Goal: Communication & Community: Answer question/provide support

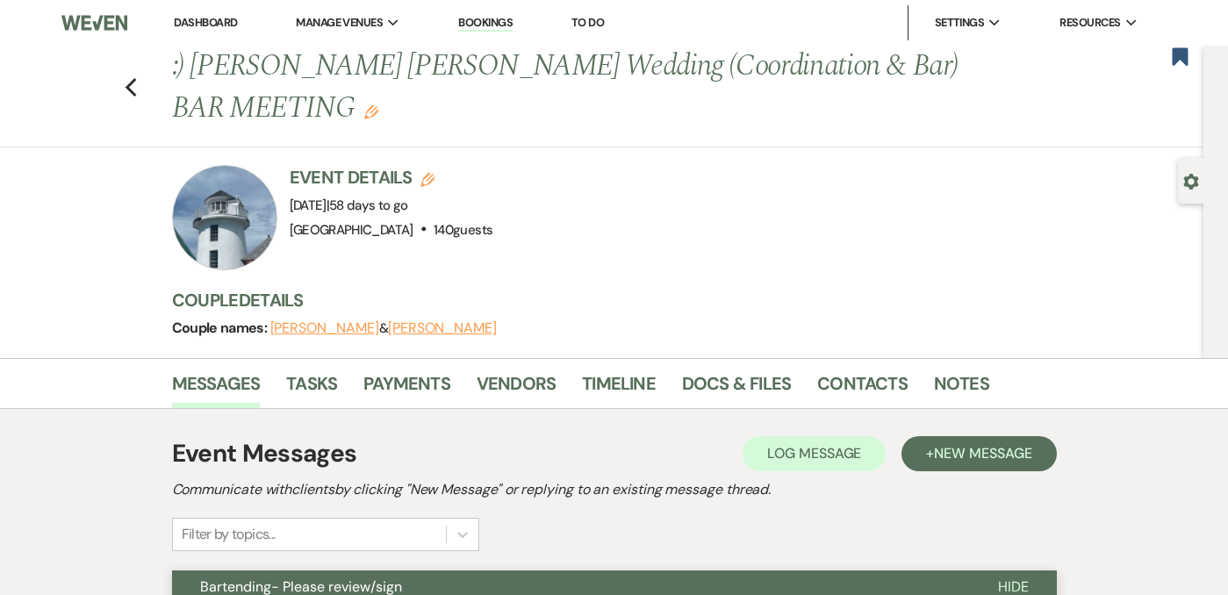
click at [139, 82] on div "Previous :) [PERSON_NAME] [PERSON_NAME] Wedding (Coordination & Bar) BAR MEETIN…" at bounding box center [597, 97] width 1212 height 102
click at [128, 85] on use "button" at bounding box center [130, 87] width 11 height 19
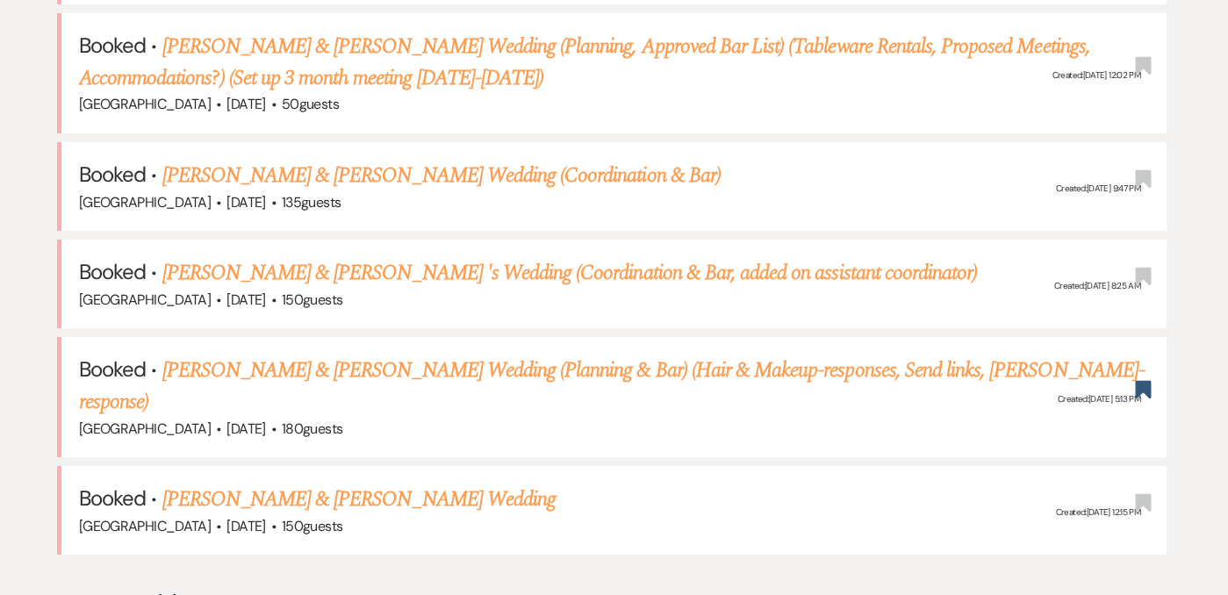
scroll to position [1087, 0]
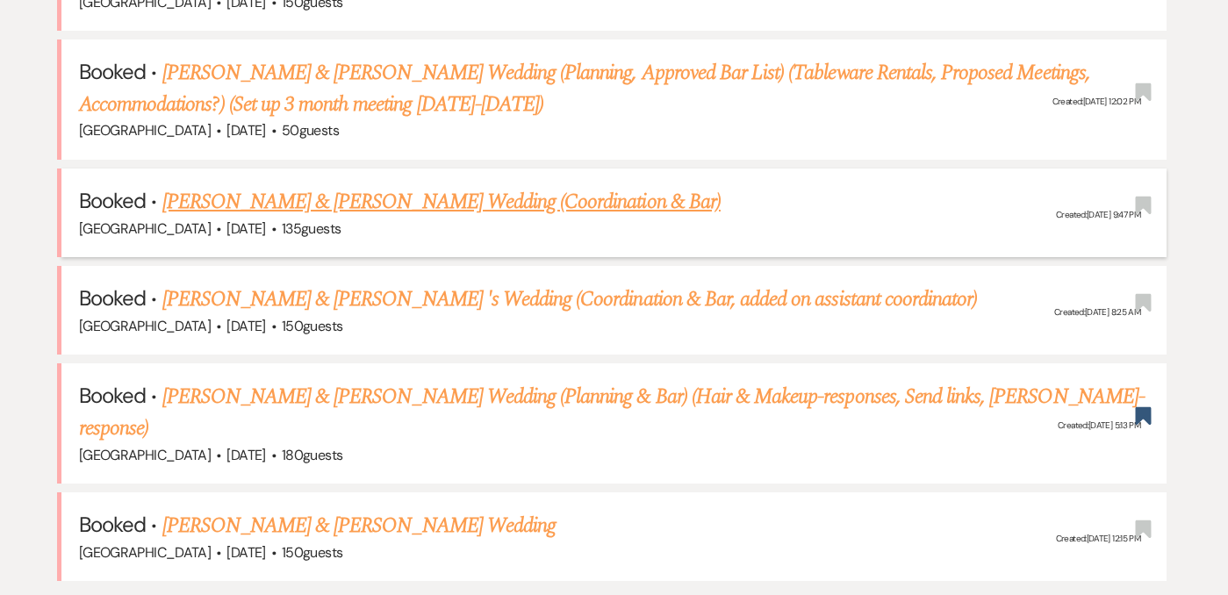
click at [461, 186] on link "[PERSON_NAME] & [PERSON_NAME] Wedding (Coordination & Bar)" at bounding box center [441, 202] width 558 height 32
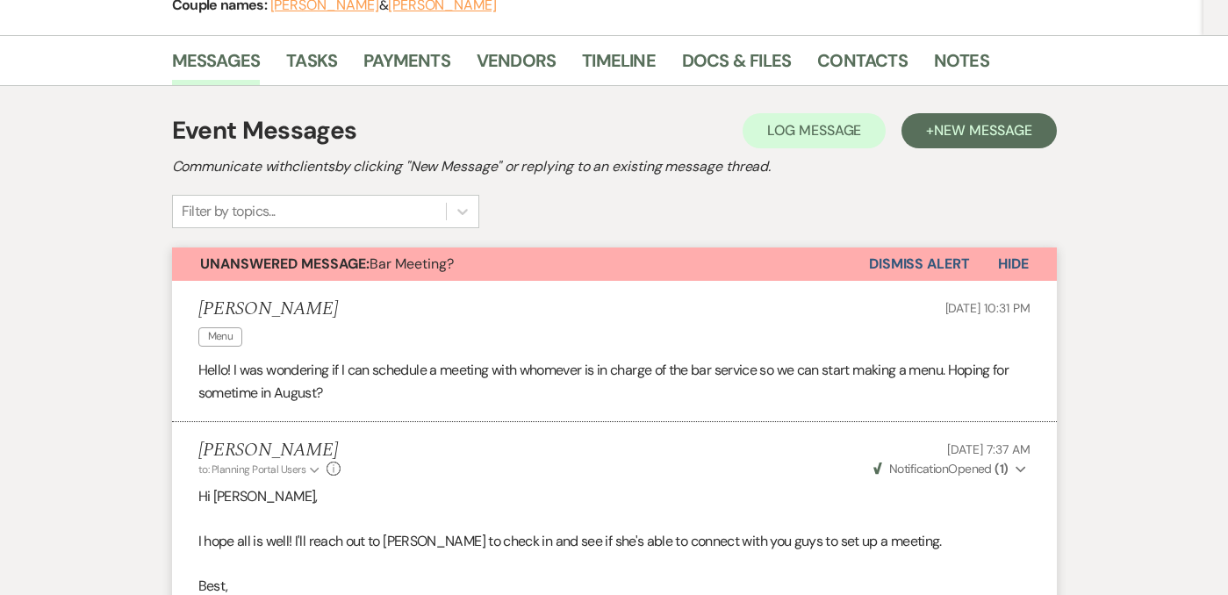
scroll to position [300, 0]
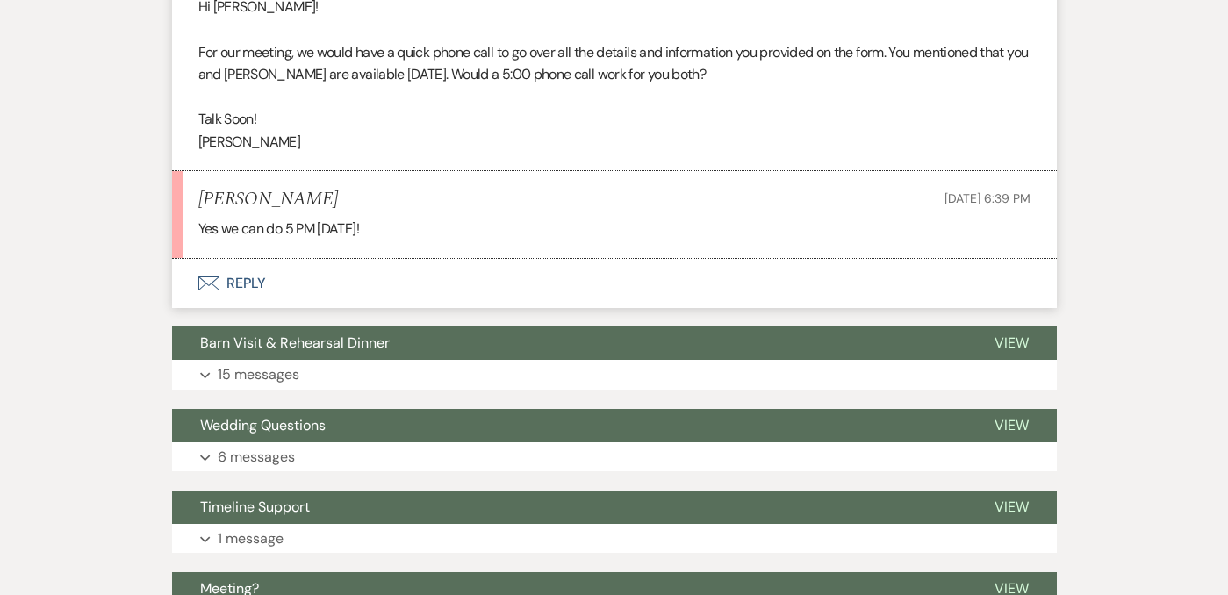
click at [240, 259] on button "Envelope Reply" at bounding box center [614, 283] width 885 height 49
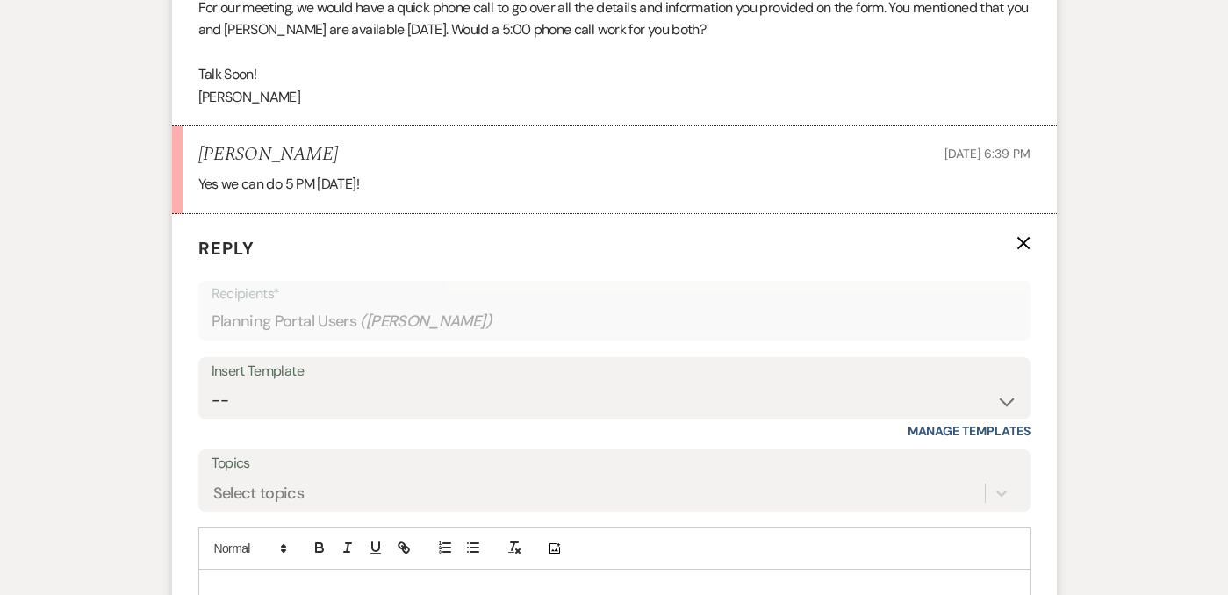
scroll to position [2072, 0]
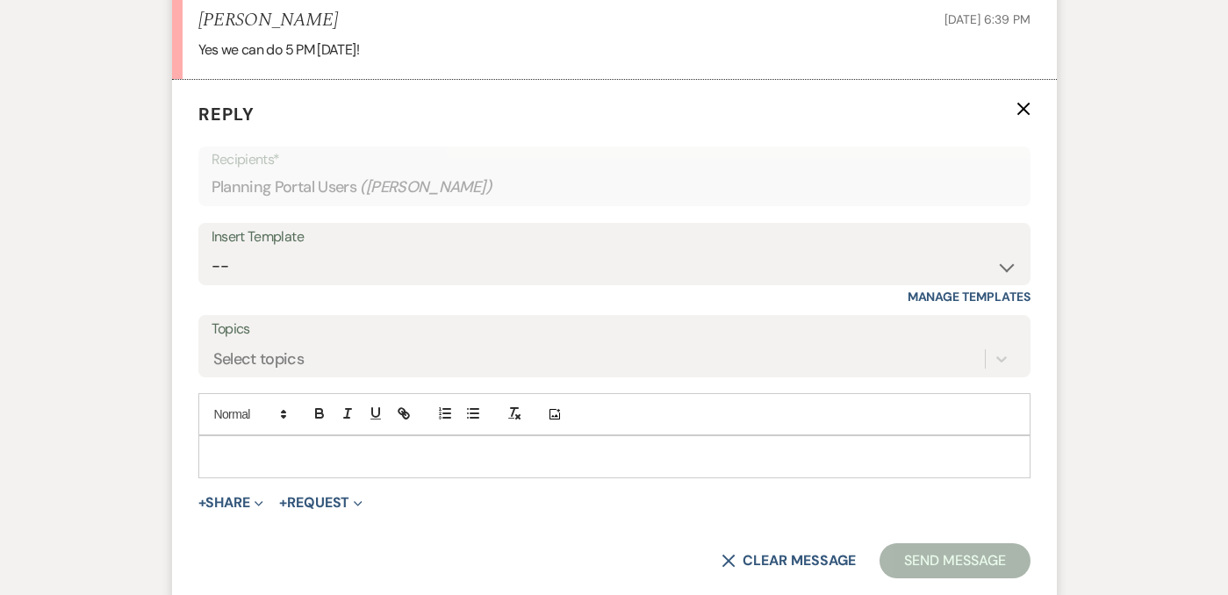
click at [341, 447] on p at bounding box center [614, 456] width 804 height 19
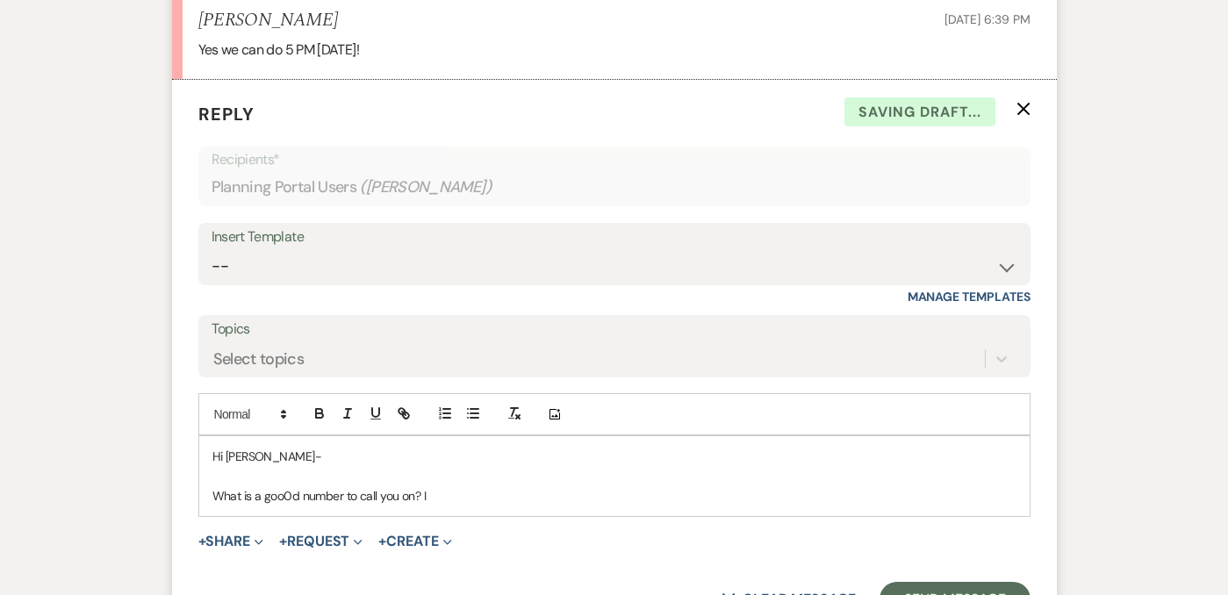
click at [290, 486] on p "What is a goo0d number to call you on? I" at bounding box center [614, 495] width 804 height 19
click at [466, 486] on p "What is a good number to call you on? I" at bounding box center [614, 495] width 804 height 19
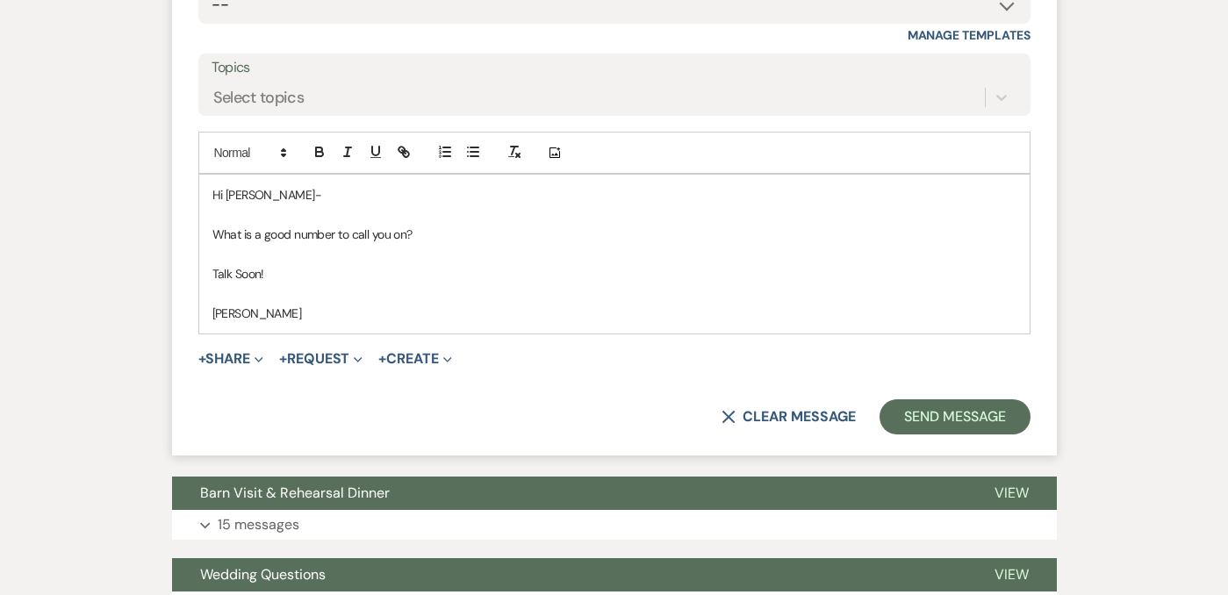
scroll to position [2333, 0]
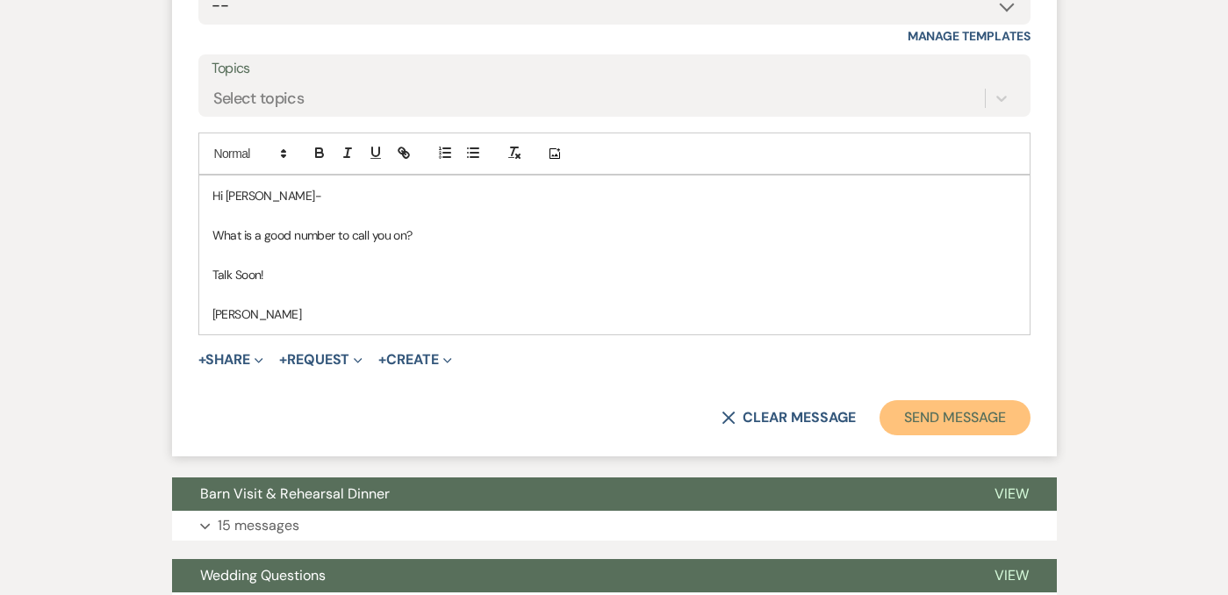
click at [990, 400] on button "Send Message" at bounding box center [954, 417] width 150 height 35
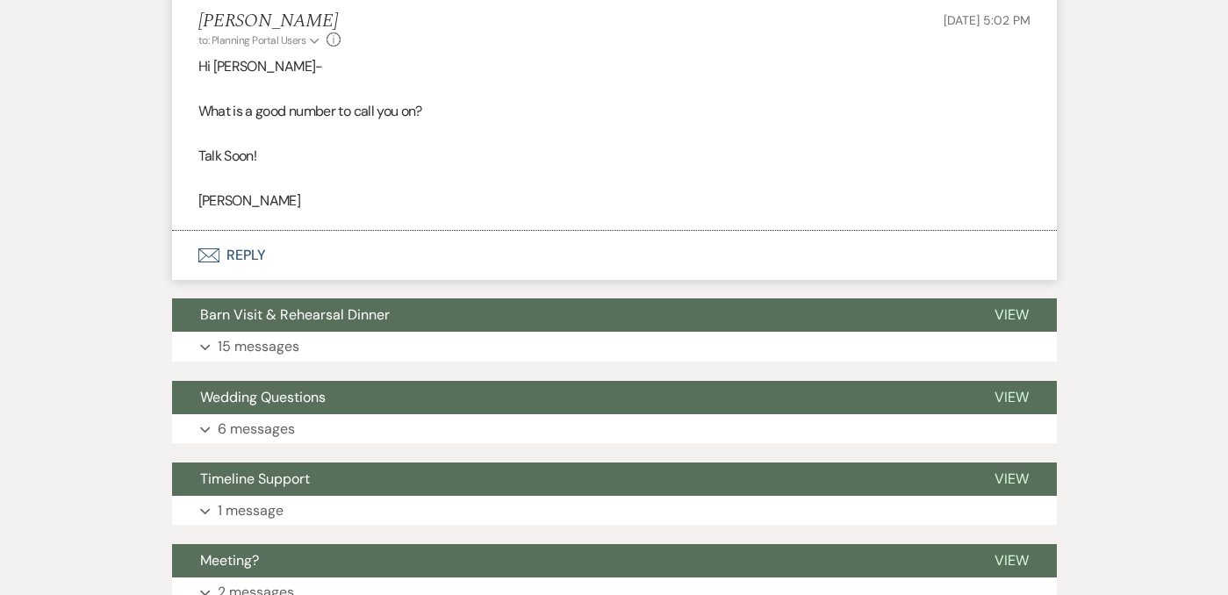
scroll to position [2161, 0]
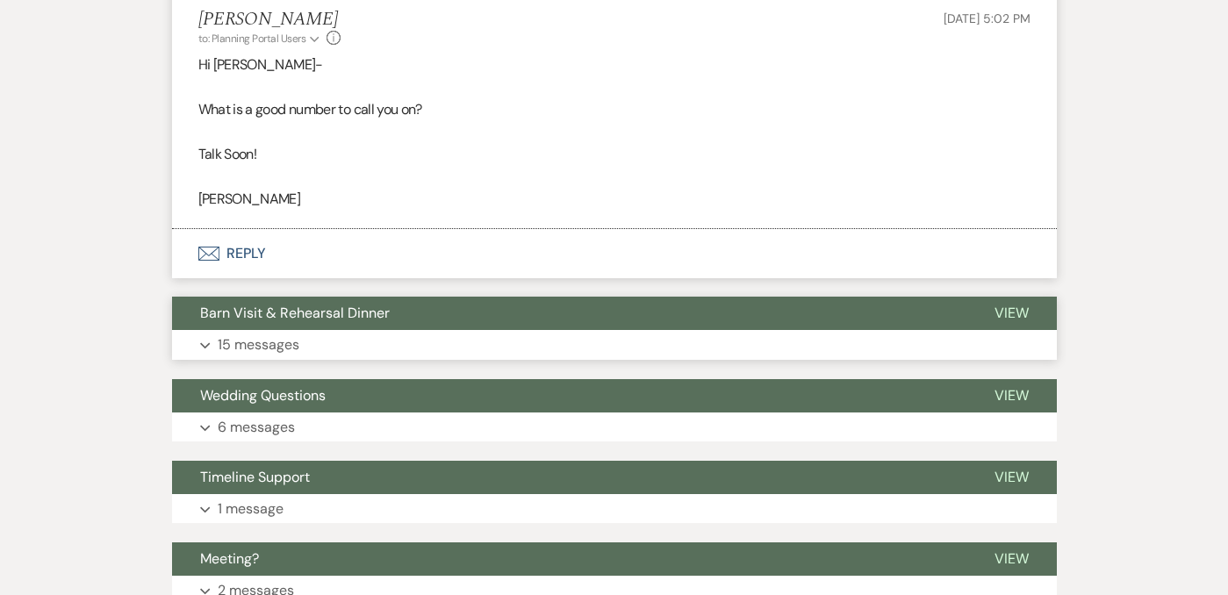
click at [658, 330] on button "Expand 15 messages" at bounding box center [614, 345] width 885 height 30
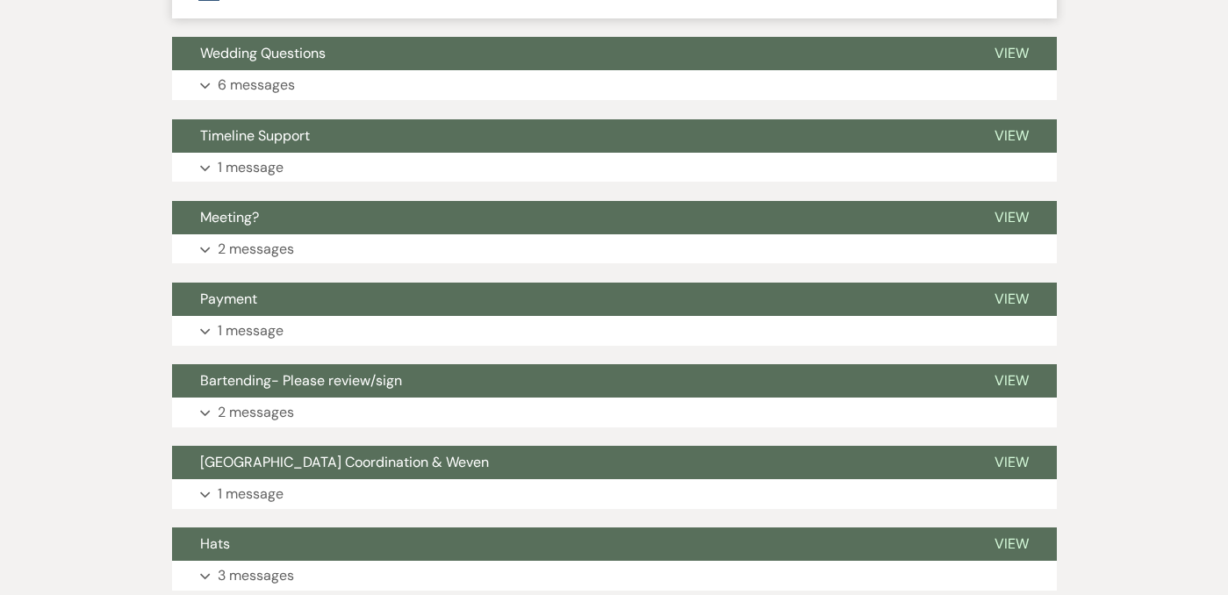
scroll to position [5192, 0]
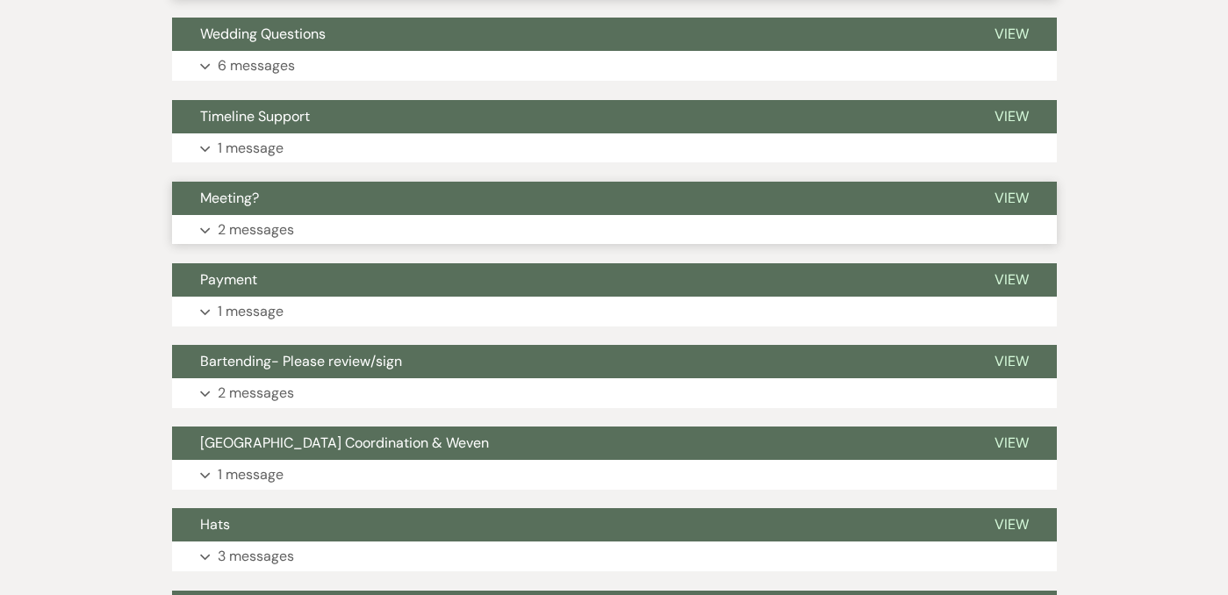
click at [574, 215] on button "Expand 2 messages" at bounding box center [614, 230] width 885 height 30
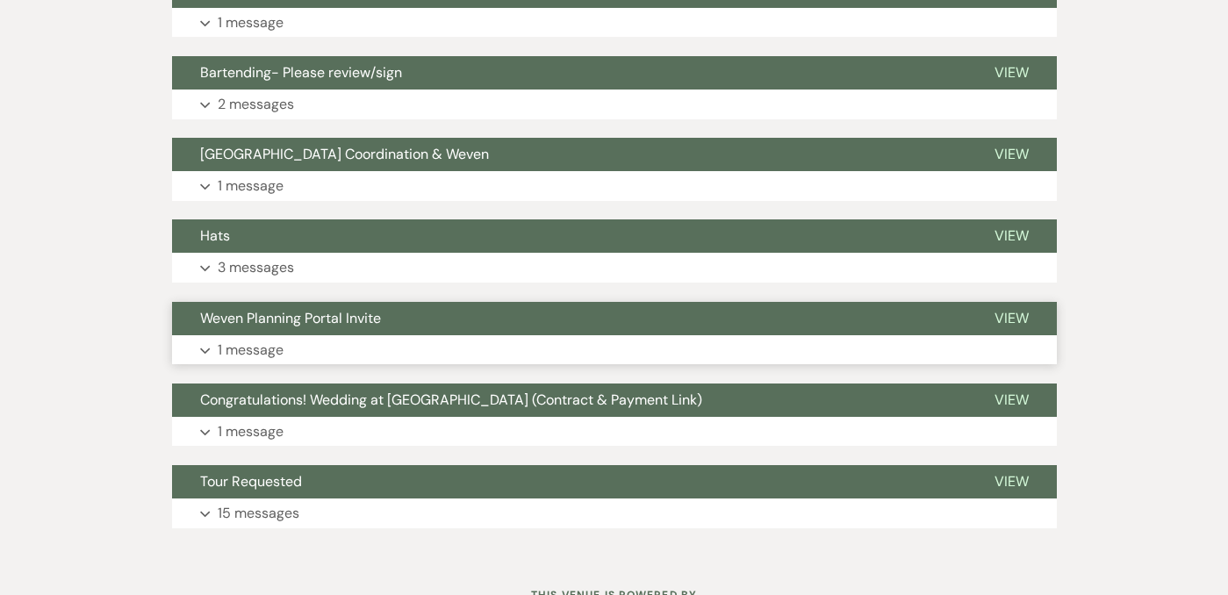
scroll to position [6292, 0]
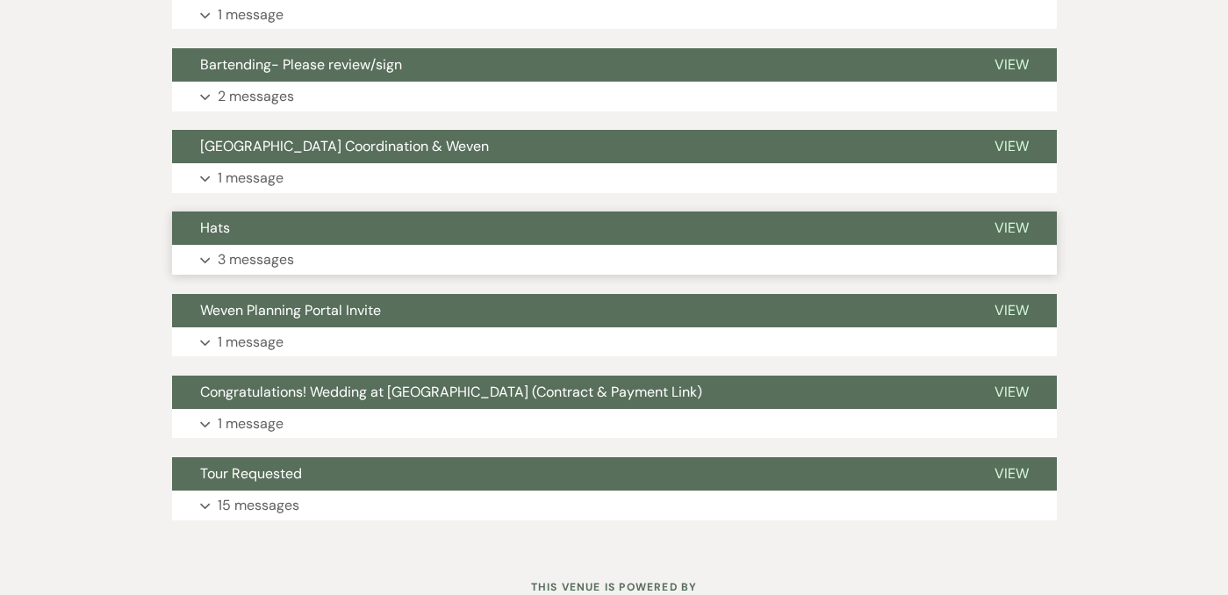
click at [570, 245] on button "Expand 3 messages" at bounding box center [614, 260] width 885 height 30
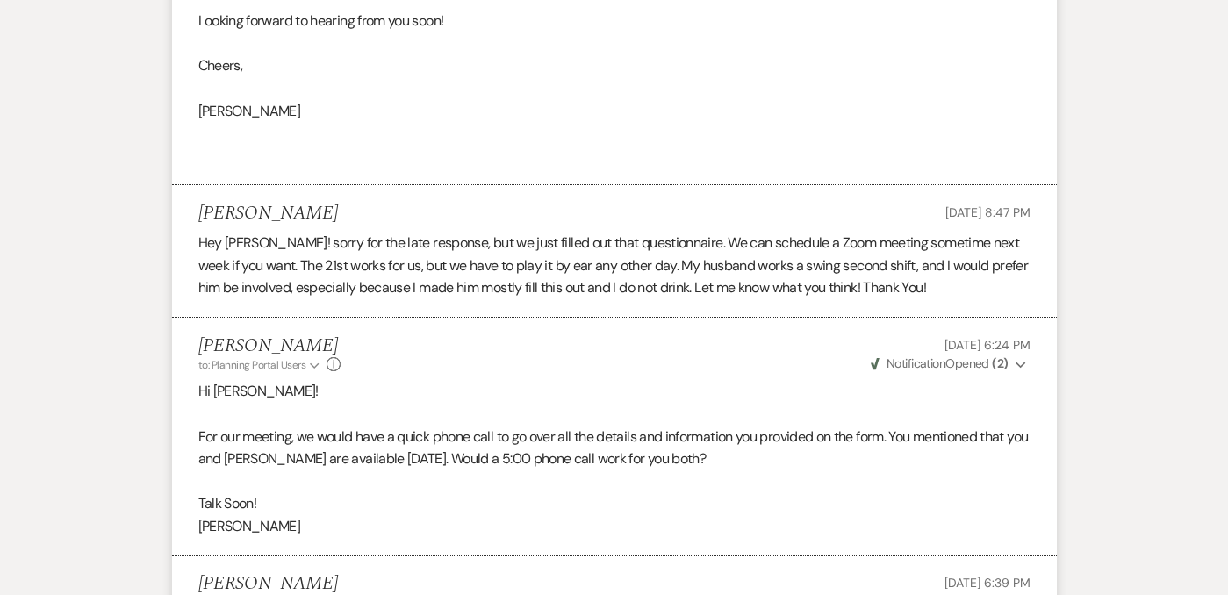
scroll to position [1508, 0]
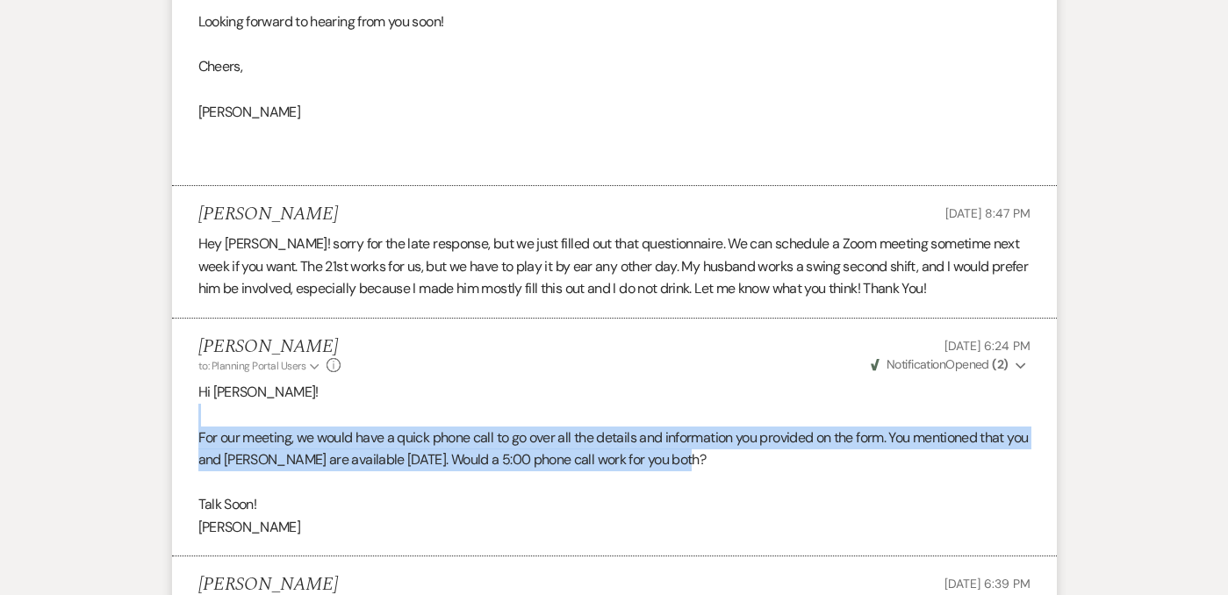
drag, startPoint x: 700, startPoint y: 422, endPoint x: 647, endPoint y: 364, distance: 78.9
click at [647, 381] on div "Hi [PERSON_NAME]! For our meeting, we would have a quick phone call to go over …" at bounding box center [614, 459] width 832 height 157
click at [647, 404] on p at bounding box center [614, 415] width 832 height 23
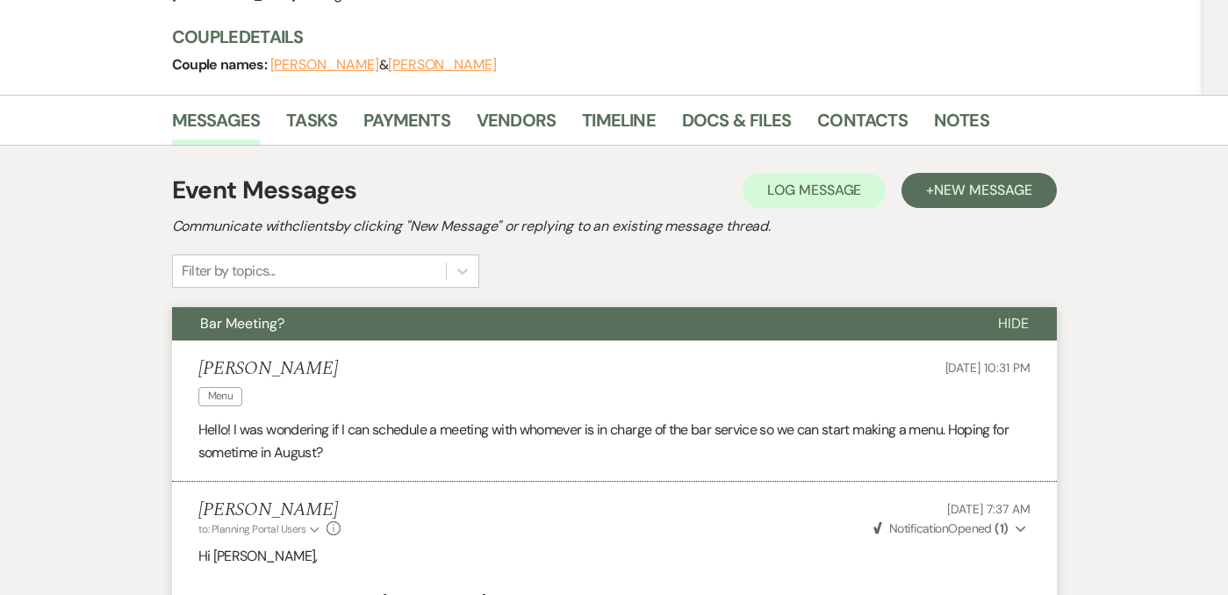
scroll to position [0, 0]
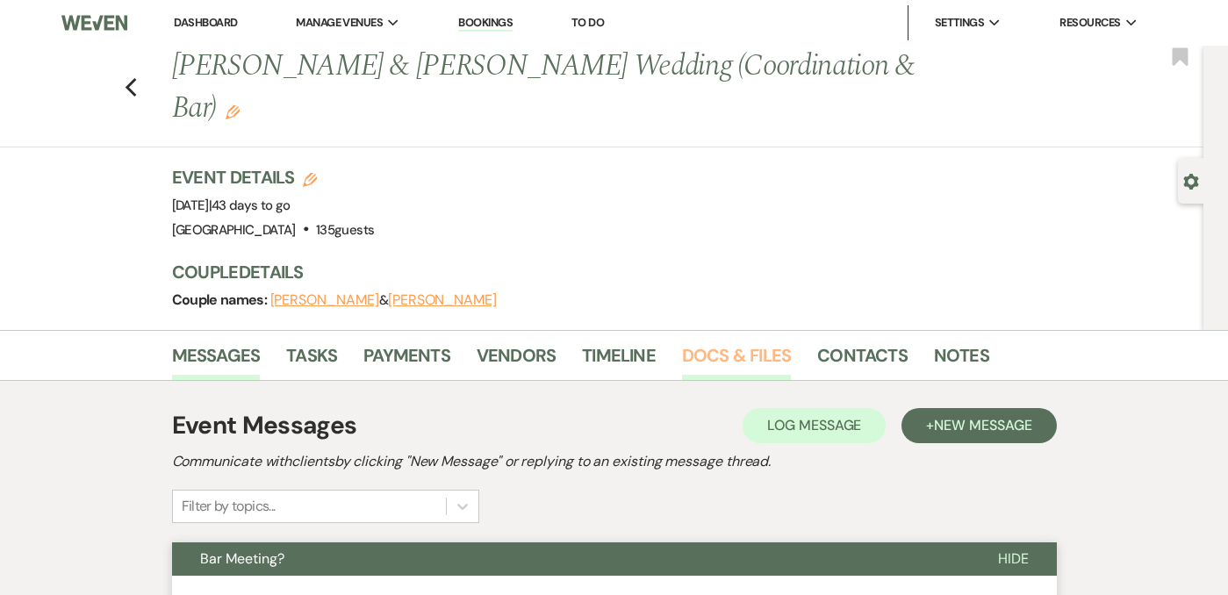
click at [746, 341] on link "Docs & Files" at bounding box center [736, 360] width 109 height 39
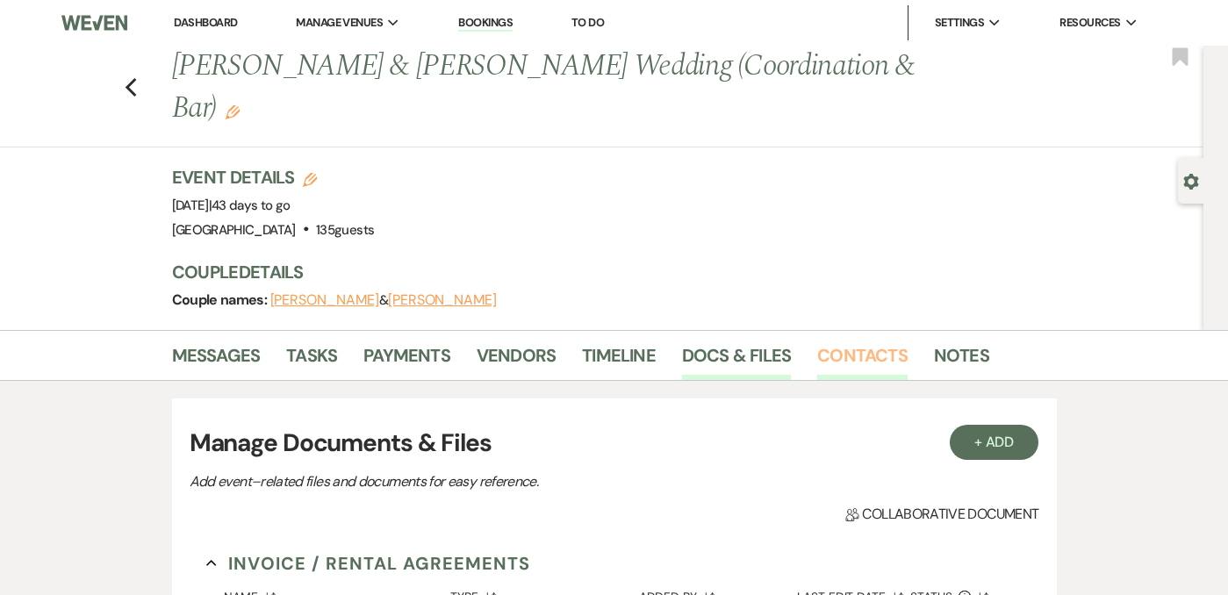
click at [855, 341] on link "Contacts" at bounding box center [862, 360] width 90 height 39
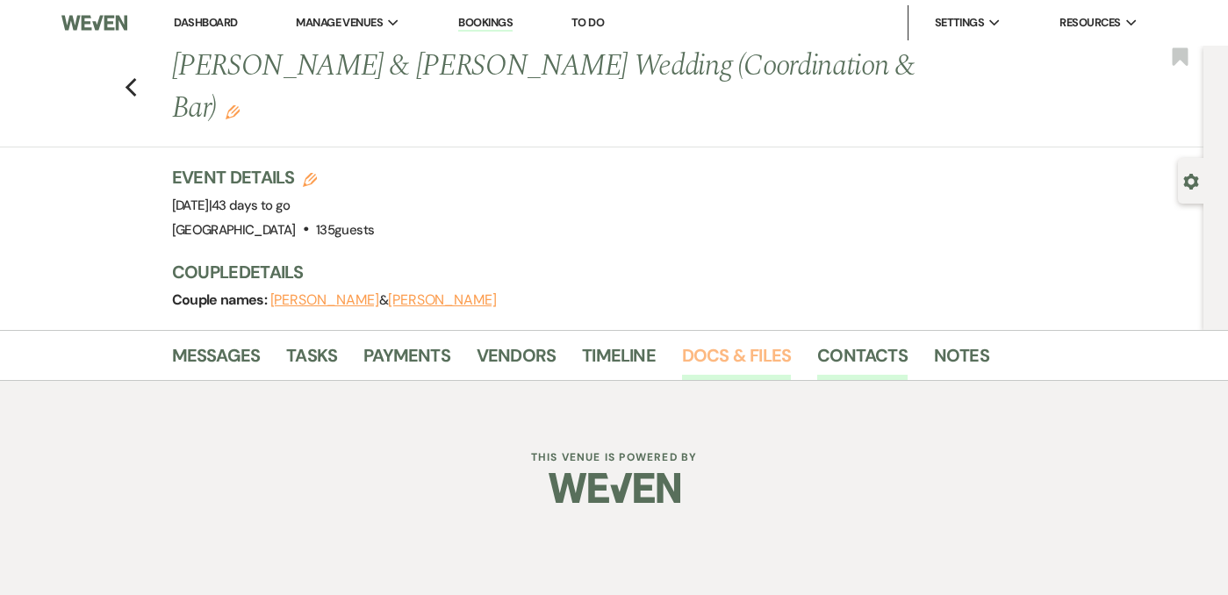
click at [737, 341] on link "Docs & Files" at bounding box center [736, 360] width 109 height 39
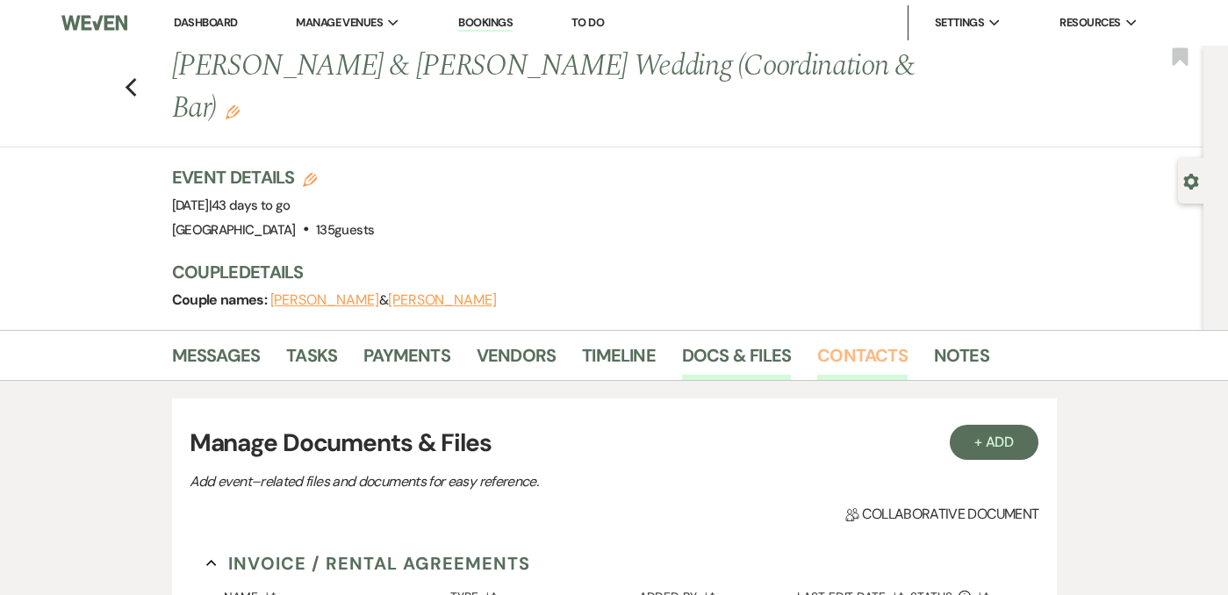
click at [837, 341] on link "Contacts" at bounding box center [862, 360] width 90 height 39
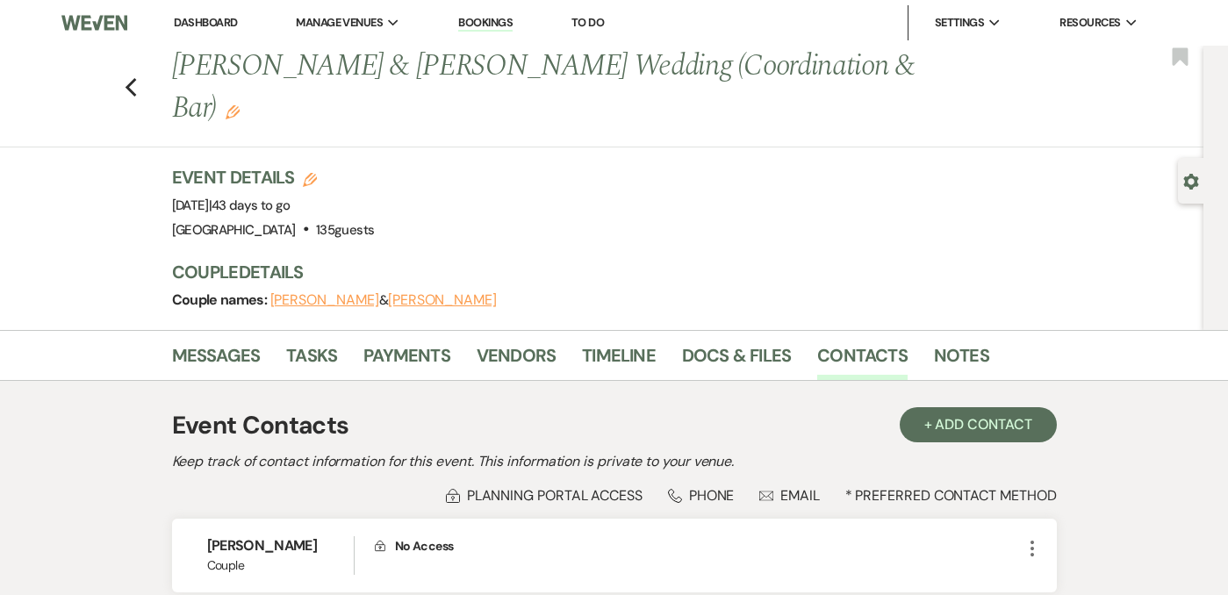
click at [258, 74] on h1 "[PERSON_NAME] & [PERSON_NAME] Wedding (Coordination & Bar) Edit" at bounding box center [565, 87] width 786 height 83
click at [137, 71] on div "Previous [PERSON_NAME] & [PERSON_NAME] Wedding (Coordination & Bar) Edit Bookma…" at bounding box center [597, 97] width 1212 height 102
click at [132, 77] on icon "Previous" at bounding box center [131, 87] width 13 height 21
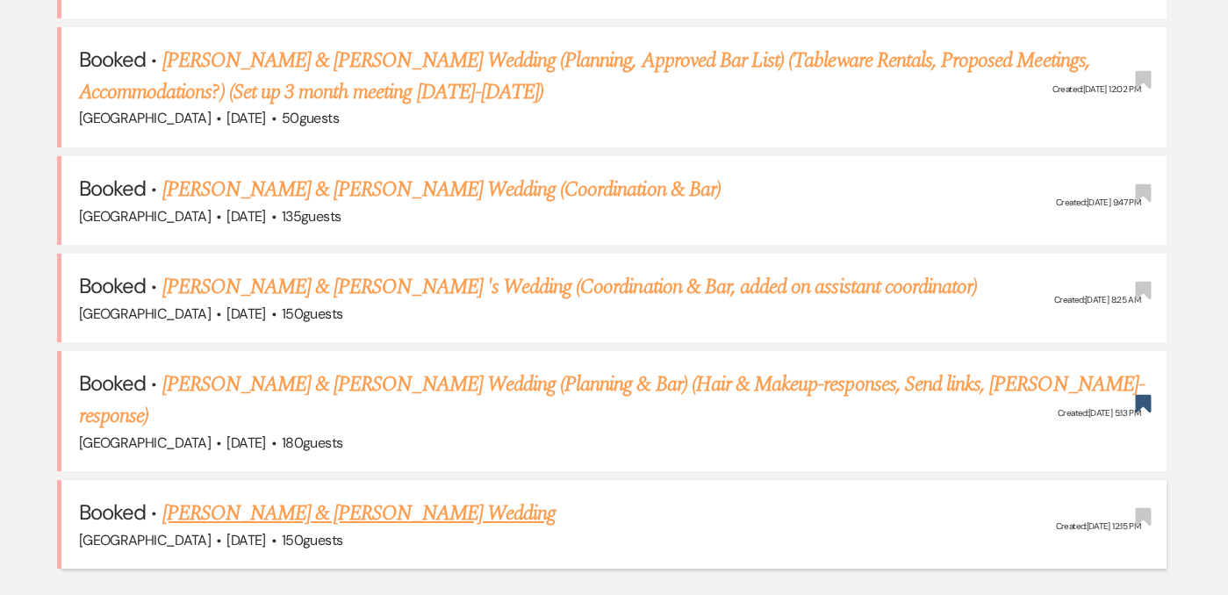
scroll to position [1069, 0]
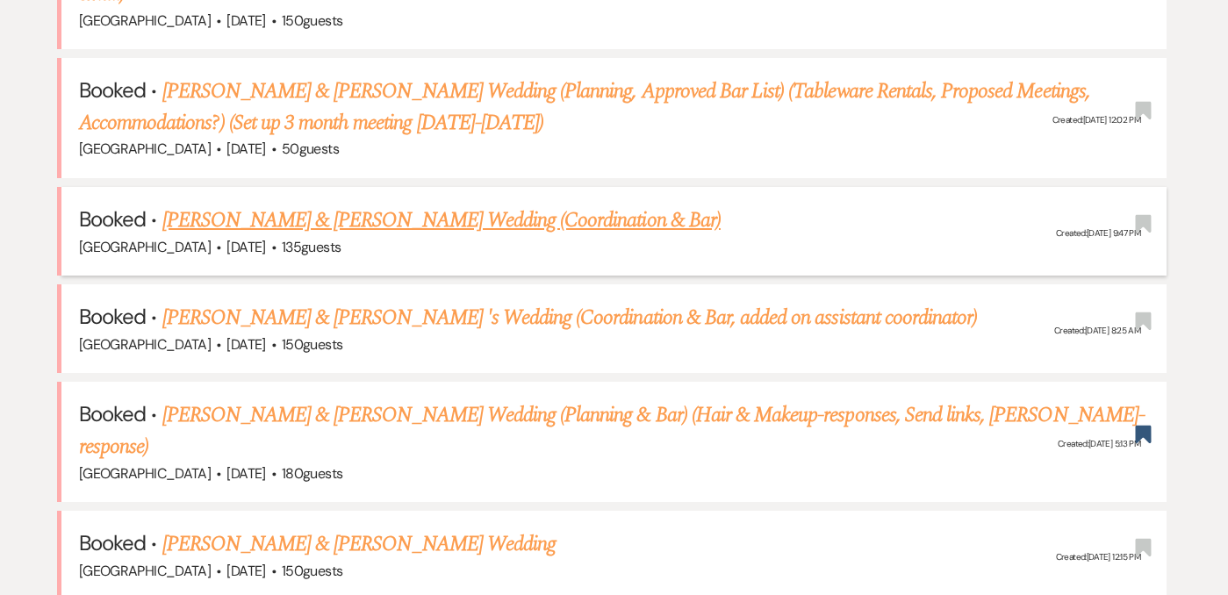
click at [501, 236] on div "[GEOGRAPHIC_DATA] · [DATE] · 135 guests" at bounding box center [614, 247] width 1070 height 23
click at [394, 204] on link "[PERSON_NAME] & [PERSON_NAME] Wedding (Coordination & Bar)" at bounding box center [441, 220] width 558 height 32
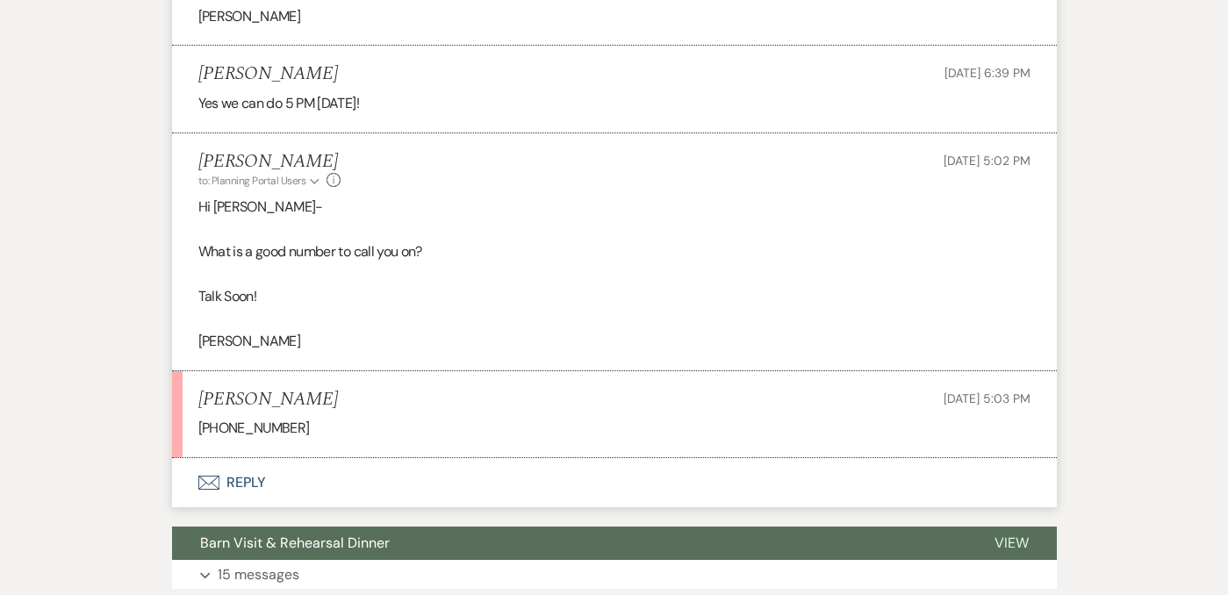
scroll to position [2034, 0]
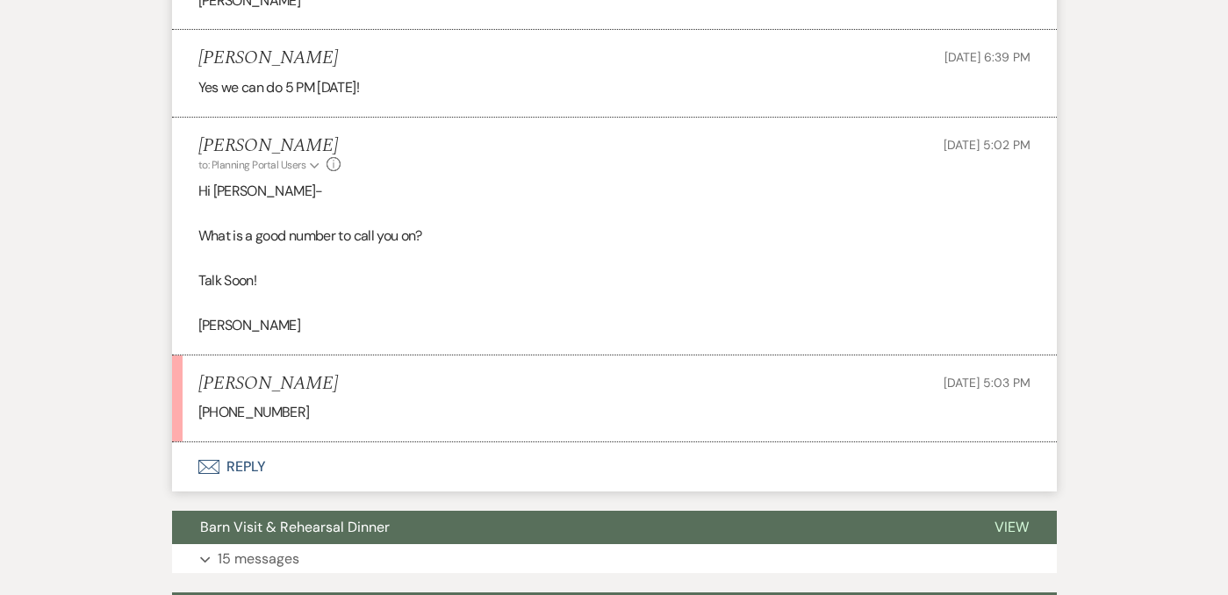
click at [360, 383] on li "[PERSON_NAME] [DATE] 5:03 PM [PHONE_NUMBER]" at bounding box center [614, 398] width 885 height 87
